Goal: Transaction & Acquisition: Purchase product/service

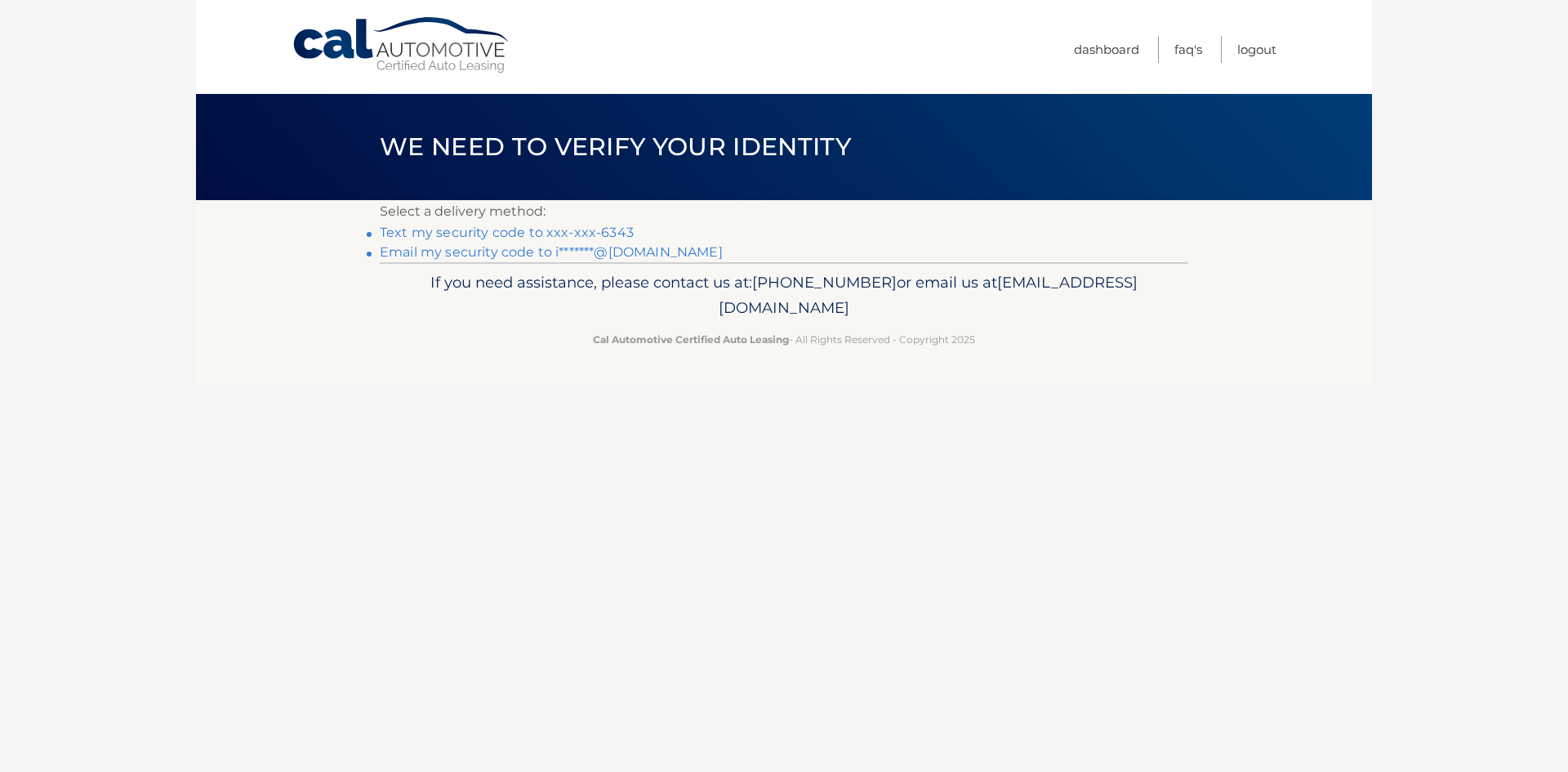
click at [615, 229] on link "Text my security code to xxx-xxx-6343" at bounding box center [506, 232] width 254 height 16
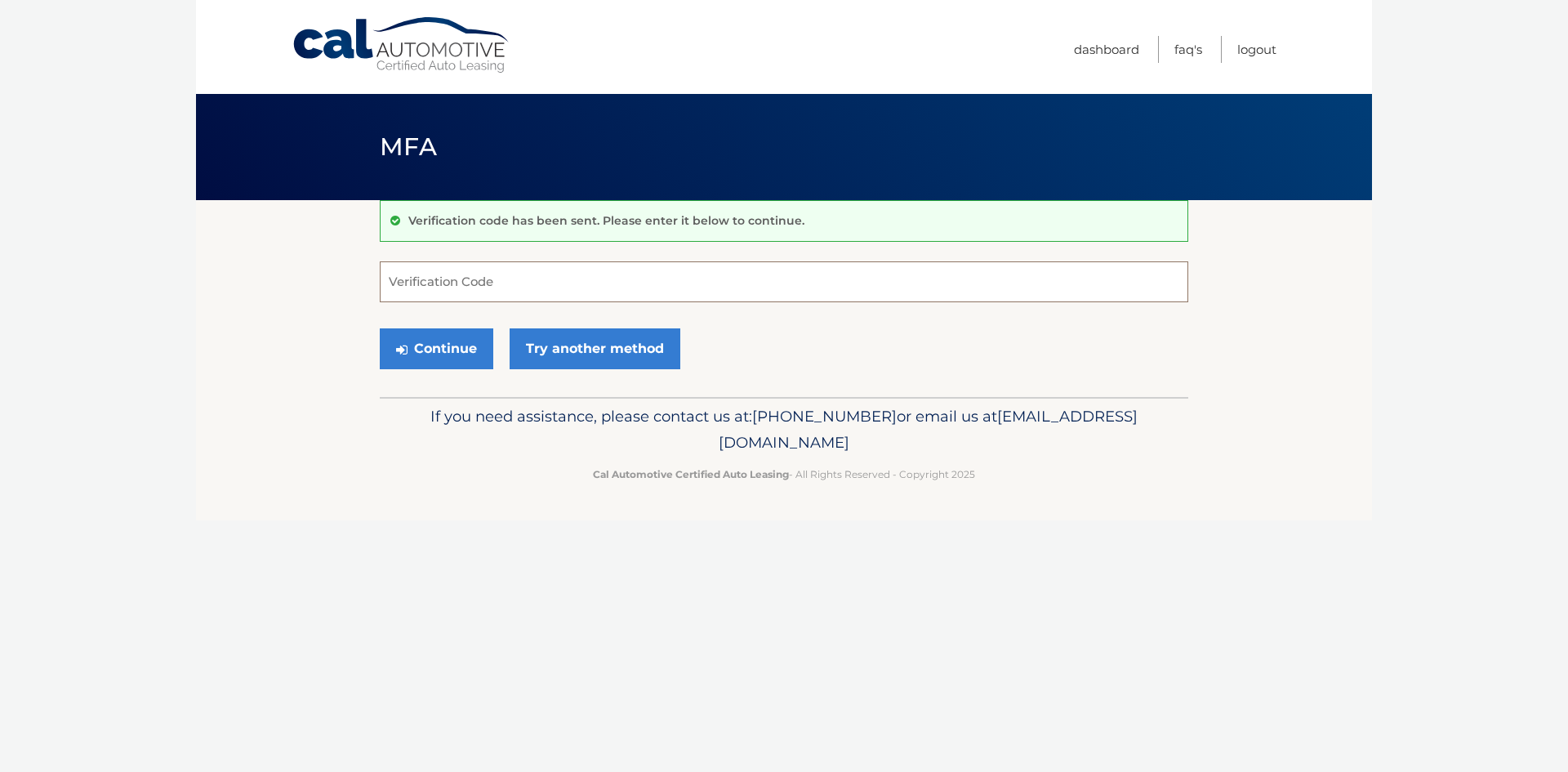
click at [517, 284] on input "Verification Code" at bounding box center [783, 282] width 808 height 41
type input "524497"
click at [433, 352] on button "Continue" at bounding box center [436, 349] width 114 height 41
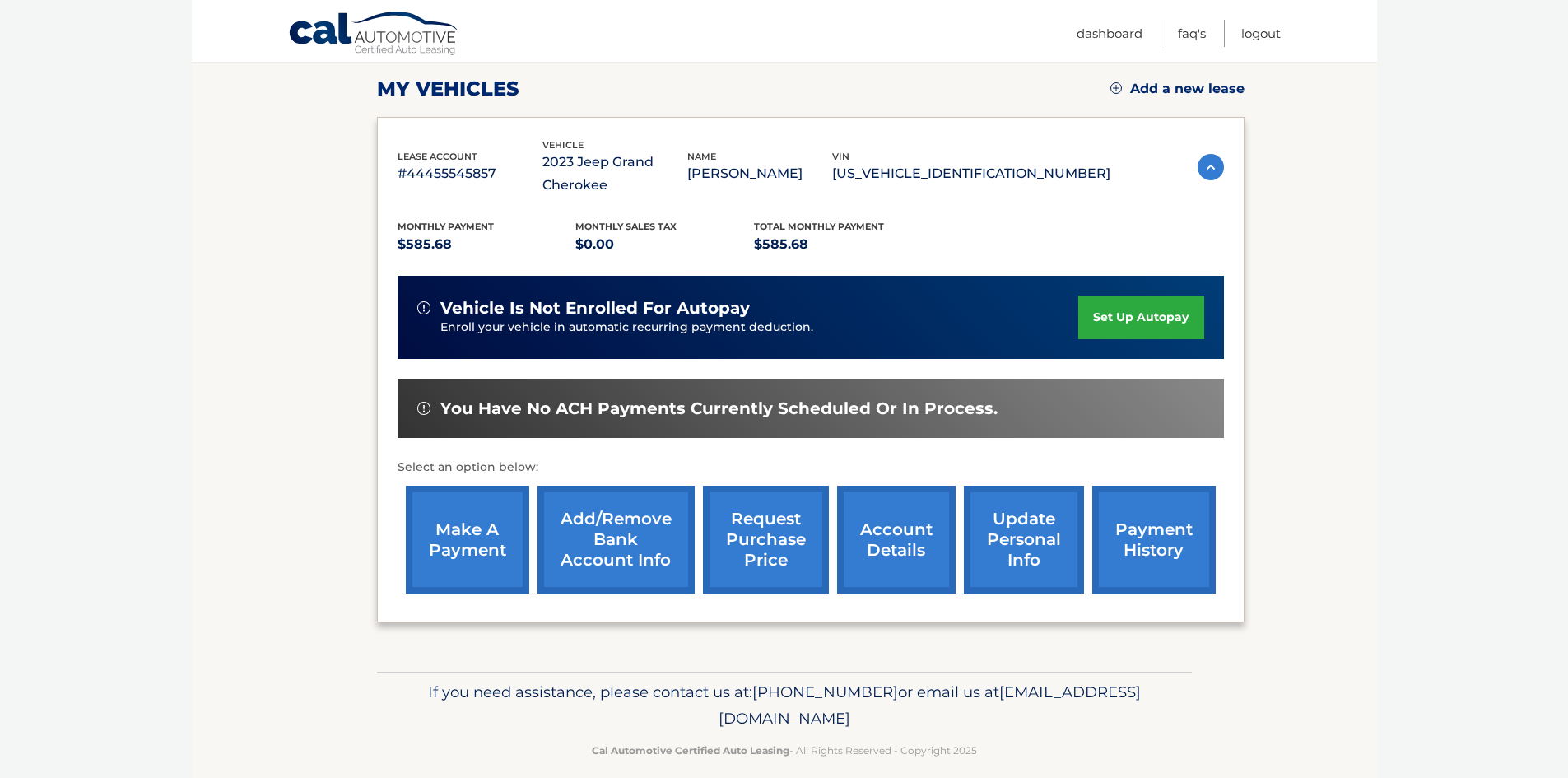
scroll to position [242, 0]
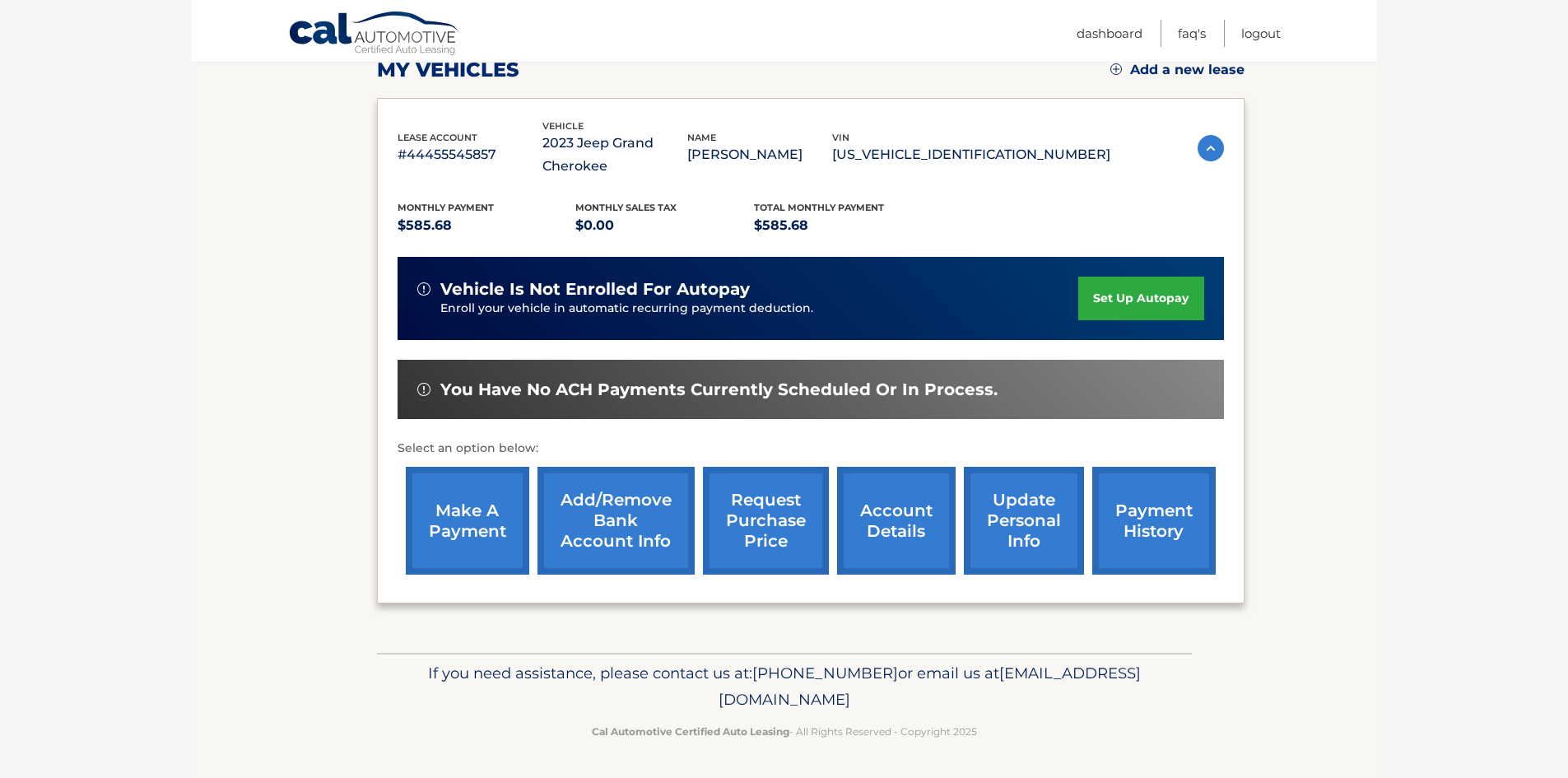
click at [465, 533] on link "make a payment" at bounding box center [467, 521] width 123 height 108
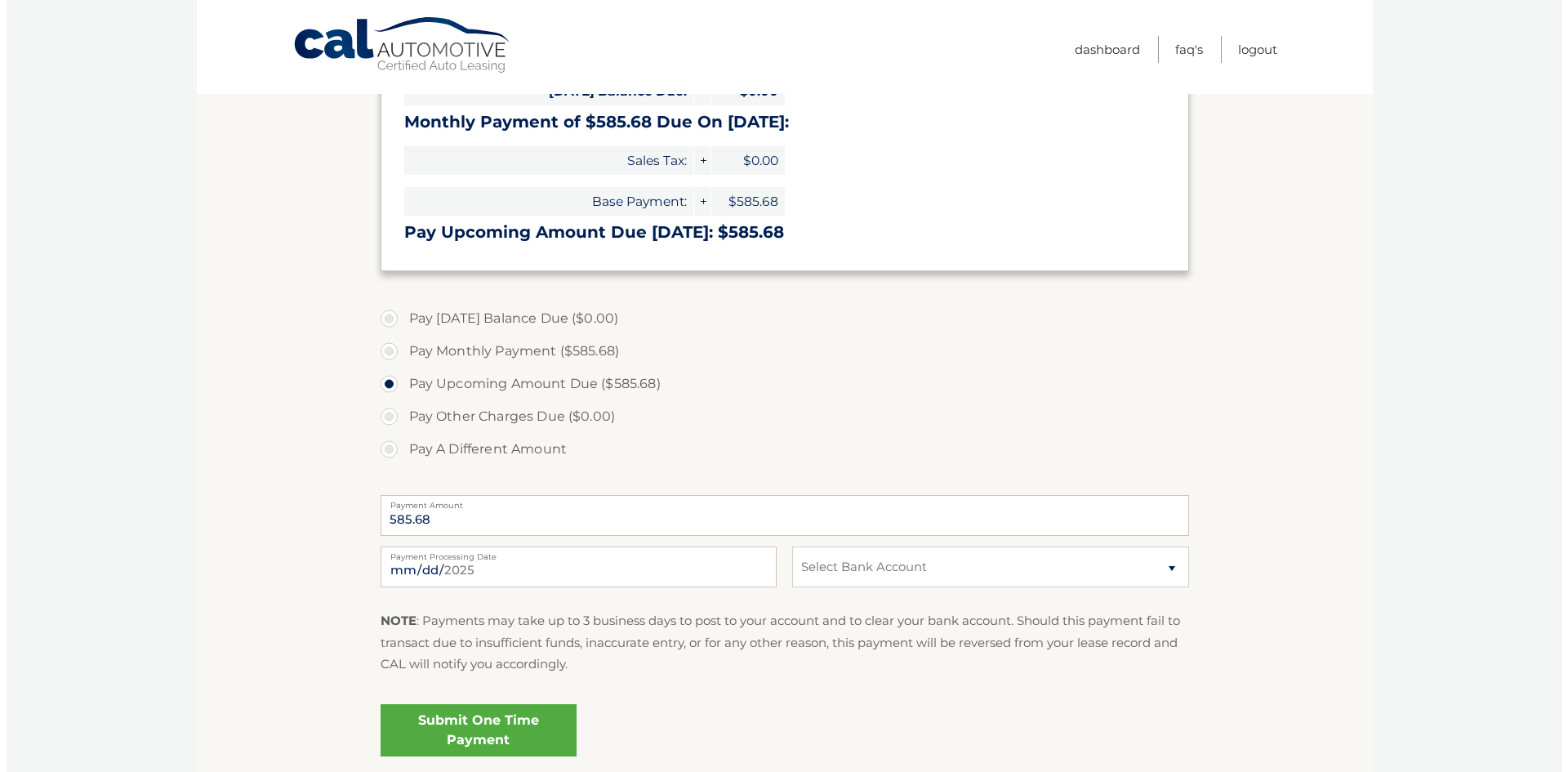
scroll to position [326, 0]
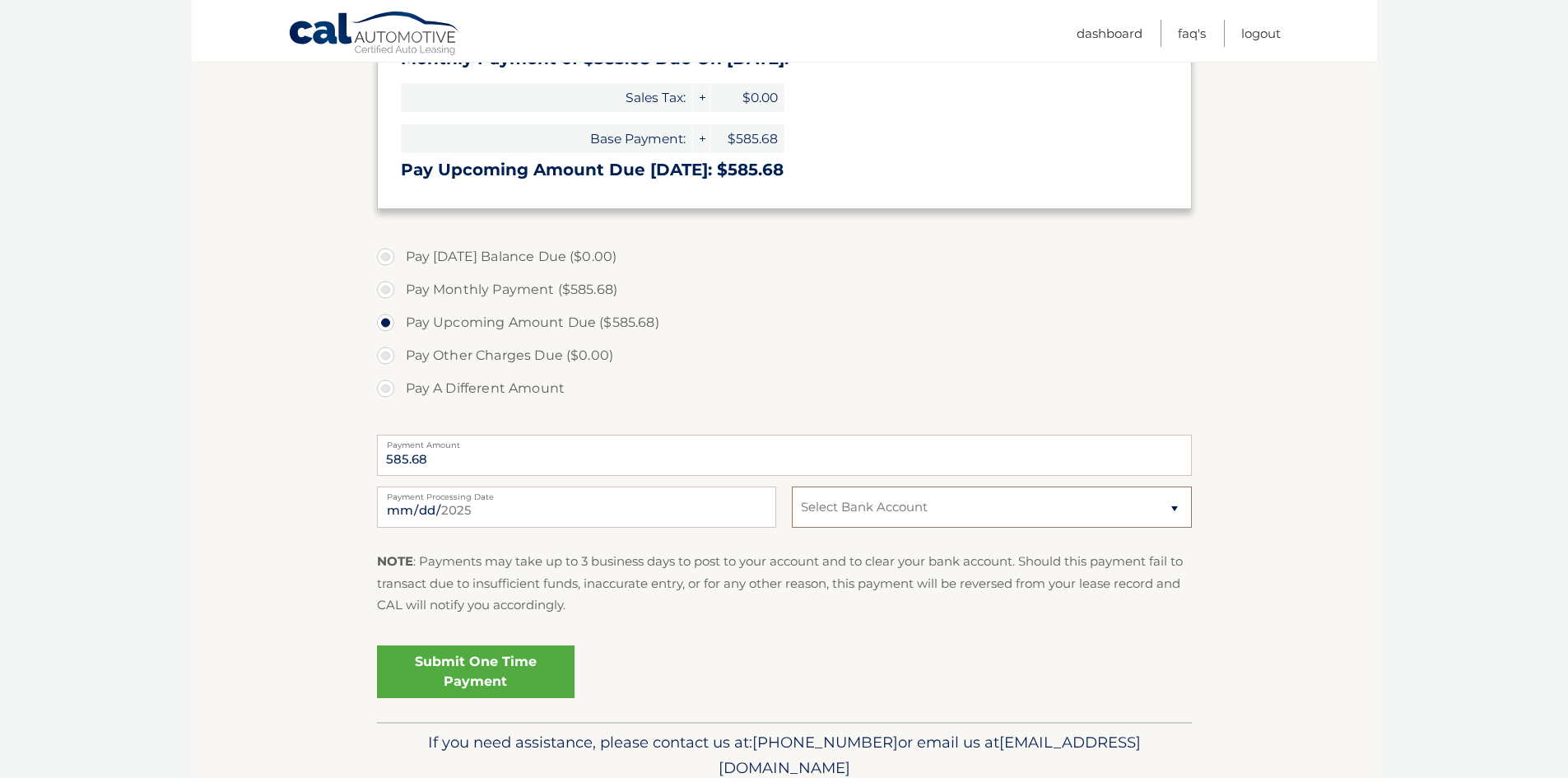
click at [1167, 508] on select "Select Bank Account Checking CAPITAL ONE N.A. *****1991 Checking TEACHERS FCU *…" at bounding box center [991, 507] width 399 height 41
select select "OGFjNmM4ZDMtYTAxMy00YTJhLWEyNjEtNGI0YTRhN2VmMWNk"
click at [792, 487] on select "Select Bank Account Checking CAPITAL ONE N.A. *****1991 Checking TEACHERS FCU *…" at bounding box center [991, 507] width 399 height 41
click at [502, 668] on link "Submit One Time Payment" at bounding box center [475, 672] width 197 height 53
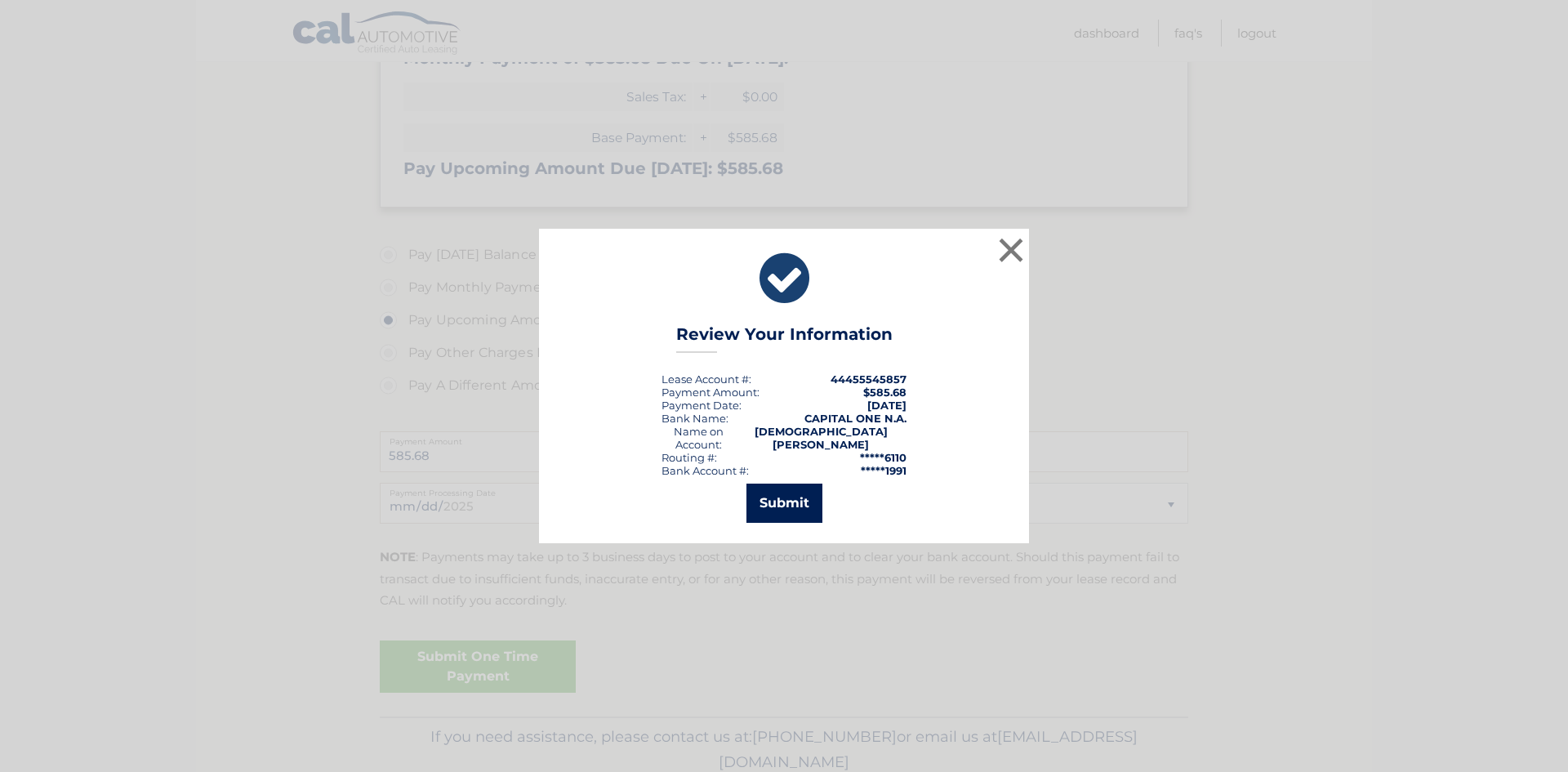
click at [803, 498] on button "Submit" at bounding box center [784, 503] width 76 height 39
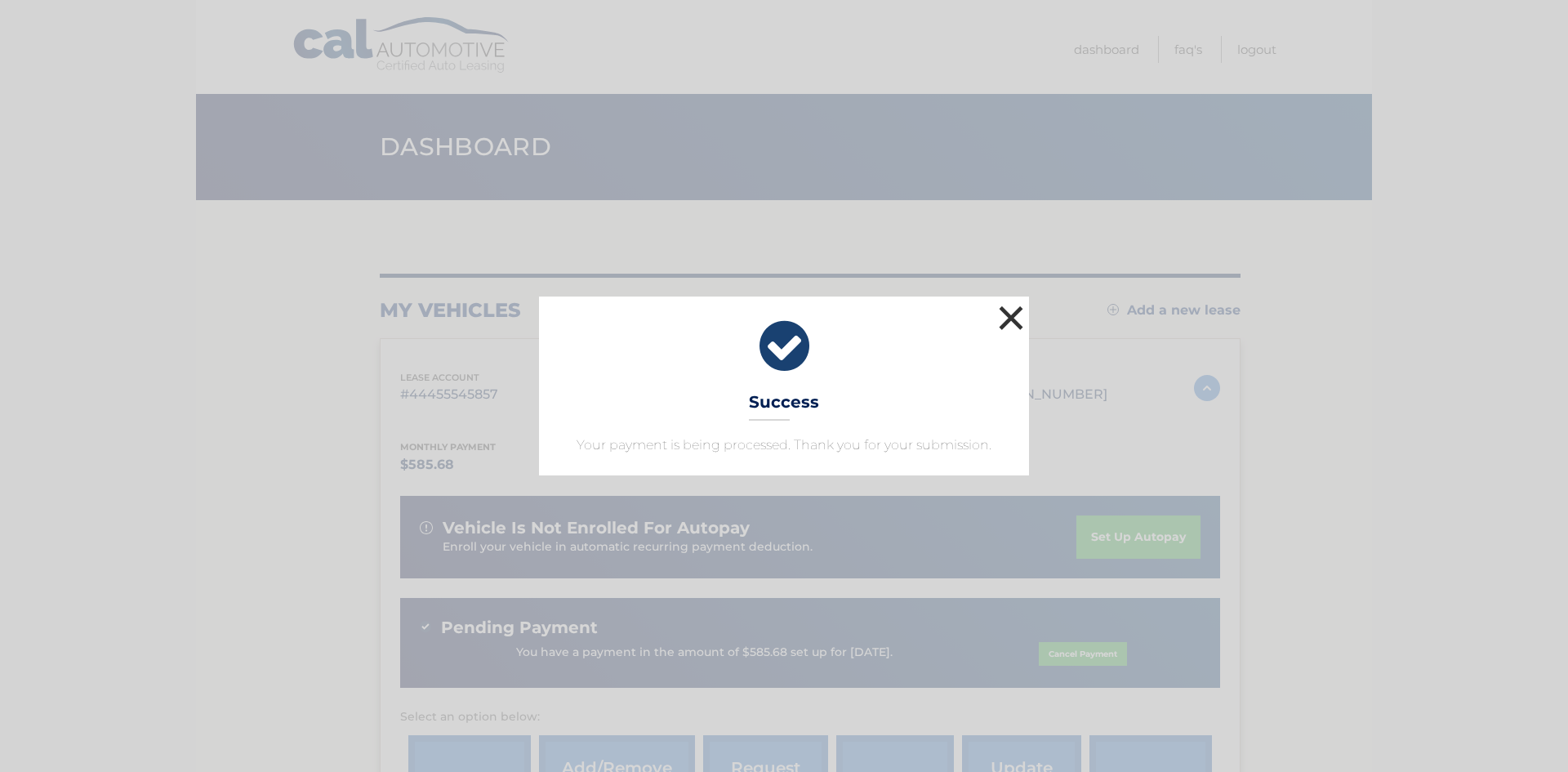
click at [1015, 316] on button "×" at bounding box center [1011, 317] width 33 height 33
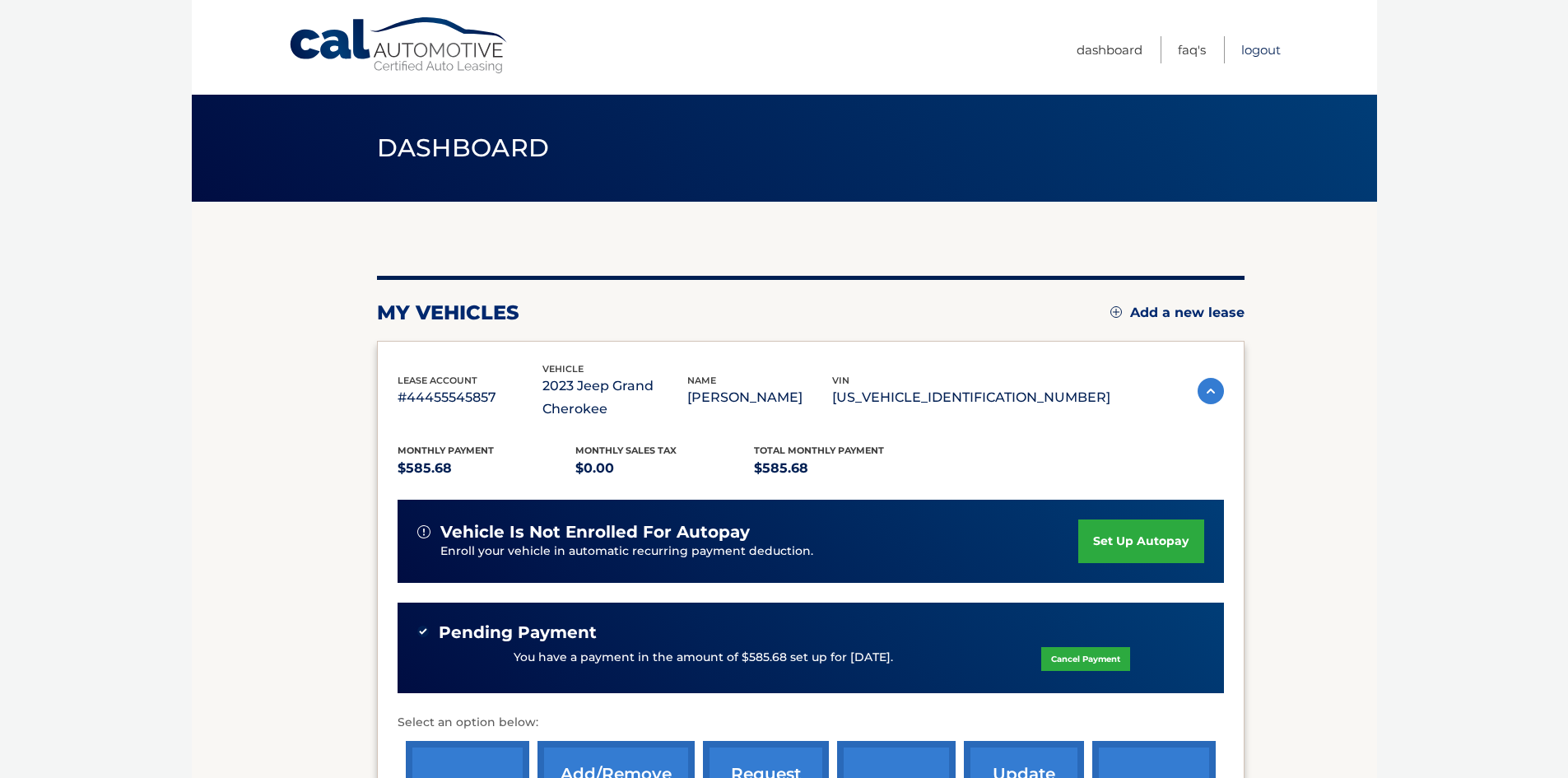
click at [1257, 50] on link "Logout" at bounding box center [1261, 50] width 39 height 27
